Goal: Task Accomplishment & Management: Manage account settings

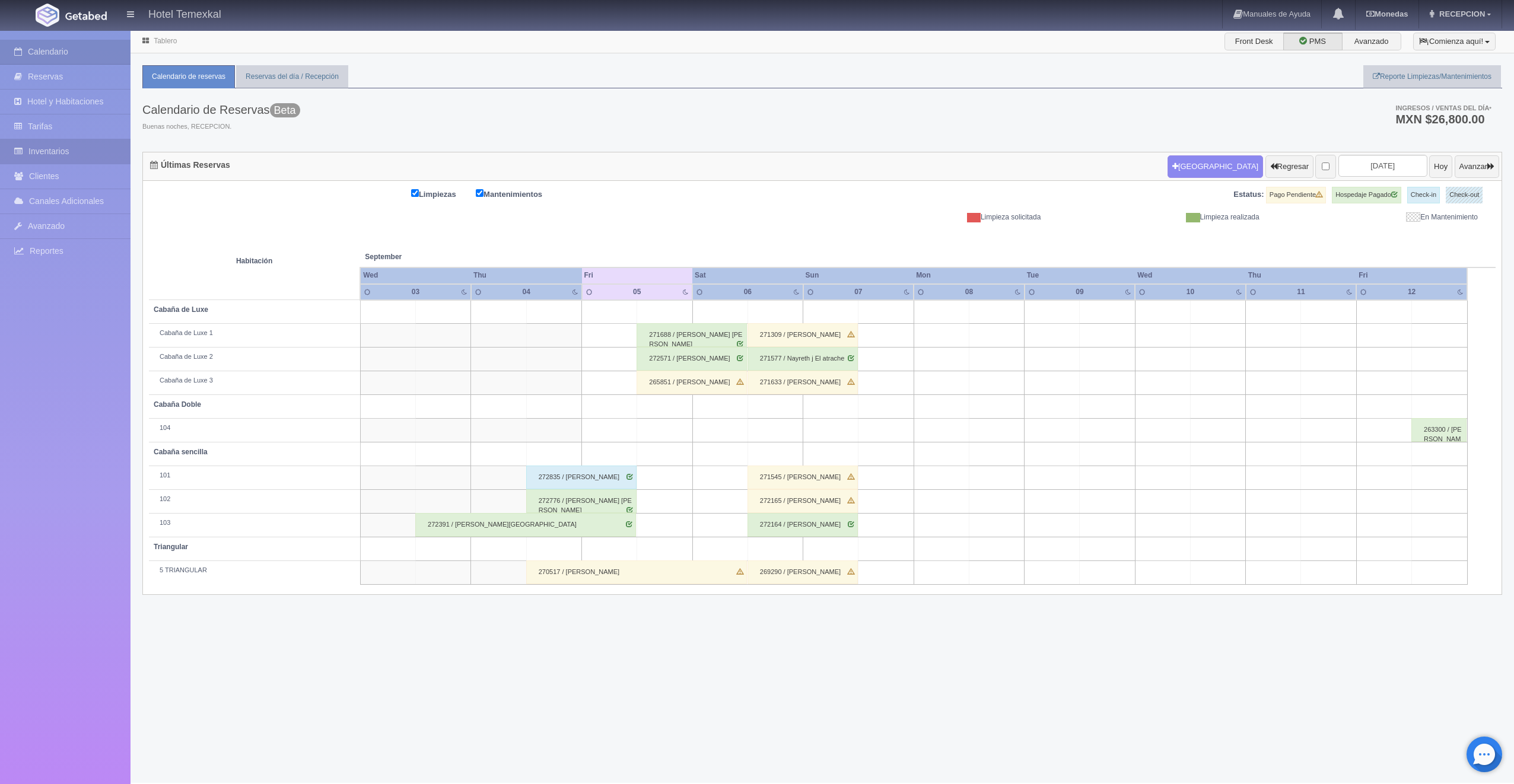
click at [52, 145] on link "Inventarios" at bounding box center [65, 151] width 130 height 24
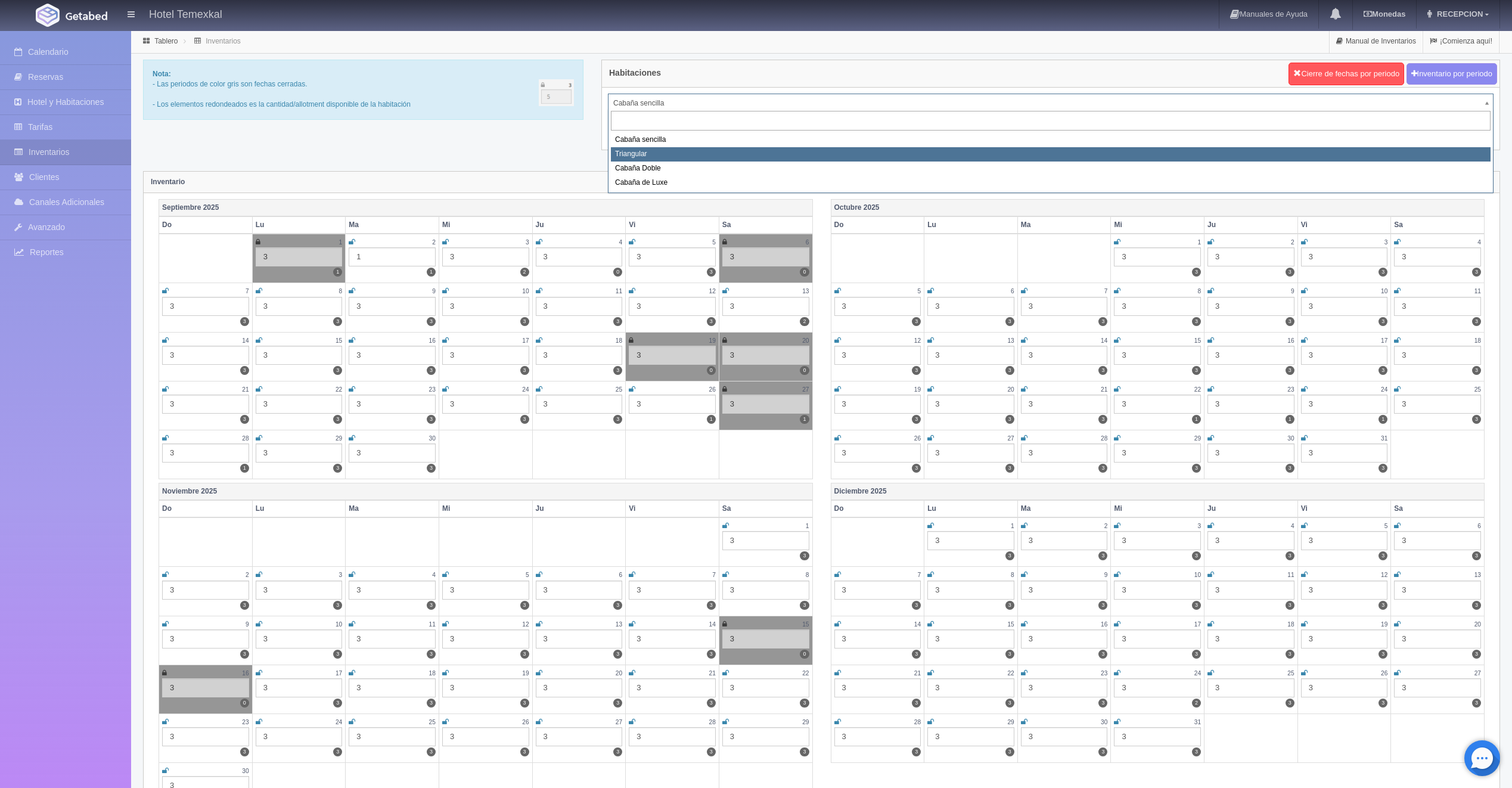
select select "2119"
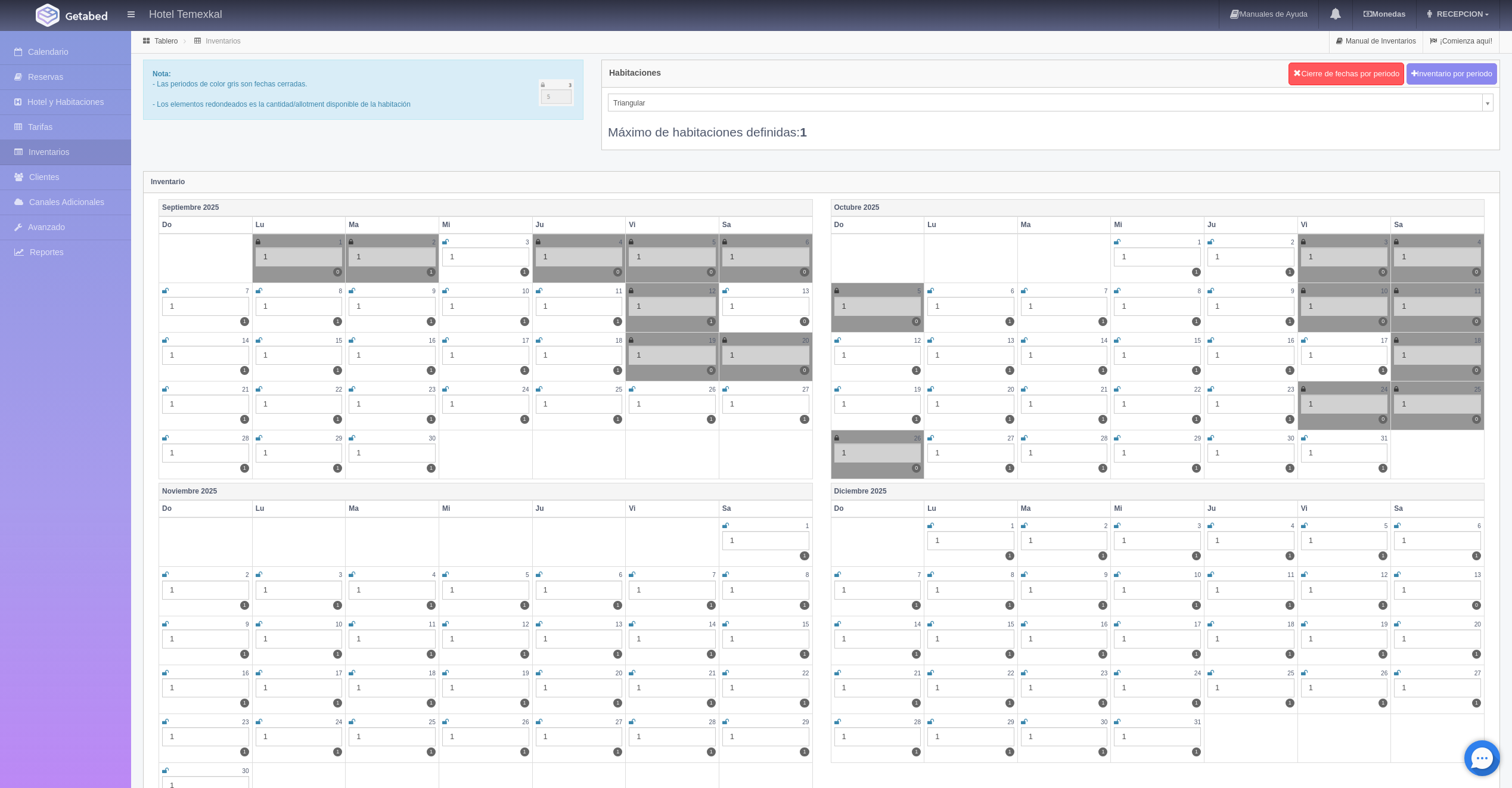
click at [724, 293] on icon at bounding box center [725, 290] width 7 height 7
click at [166, 338] on icon at bounding box center [165, 340] width 7 height 7
